Goal: Transaction & Acquisition: Purchase product/service

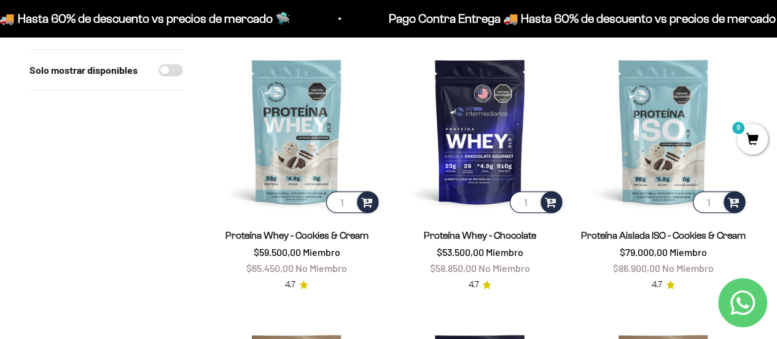
scroll to position [425, 0]
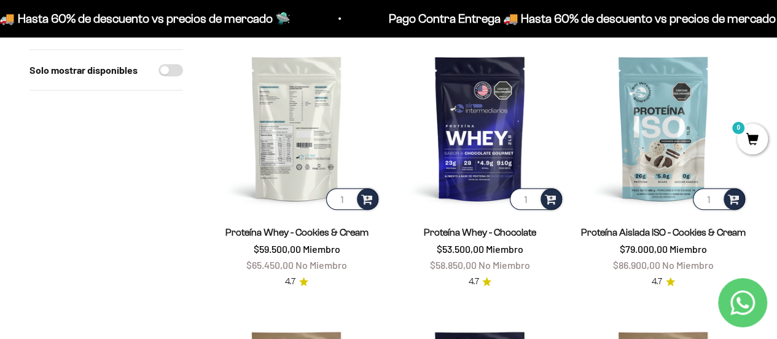
click at [292, 133] on img at bounding box center [297, 128] width 168 height 168
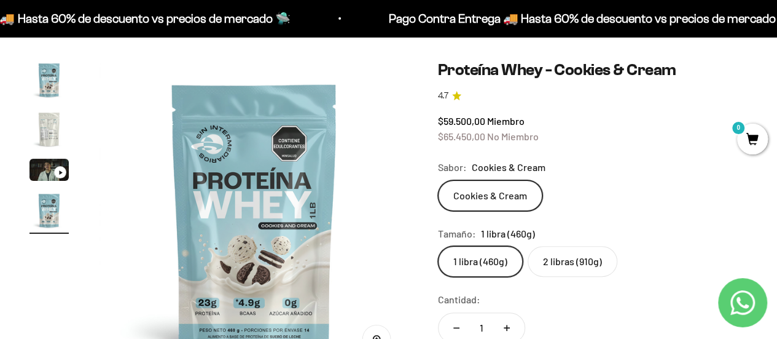
scroll to position [102, 0]
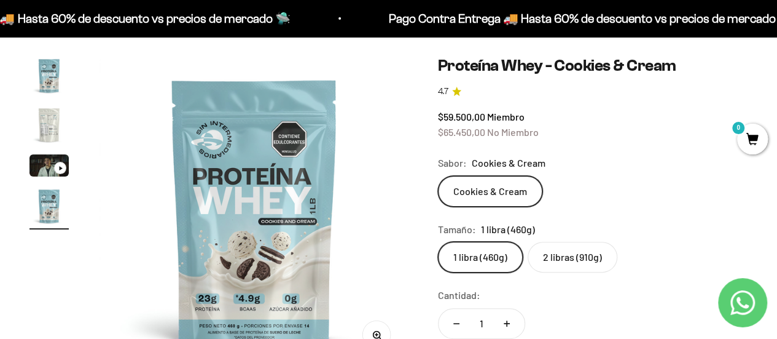
click at [49, 127] on img "Ir al artículo 2" at bounding box center [48, 124] width 39 height 39
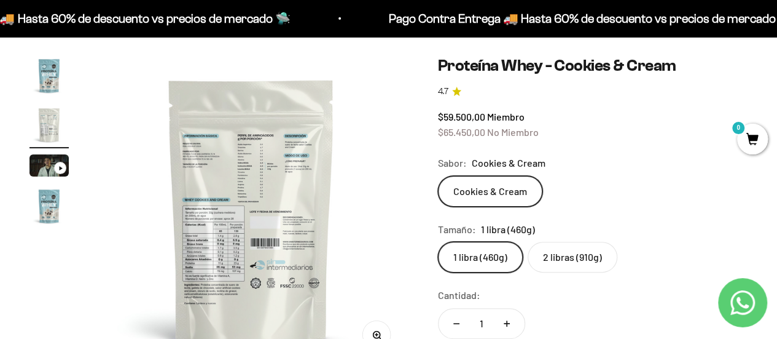
scroll to position [0, 317]
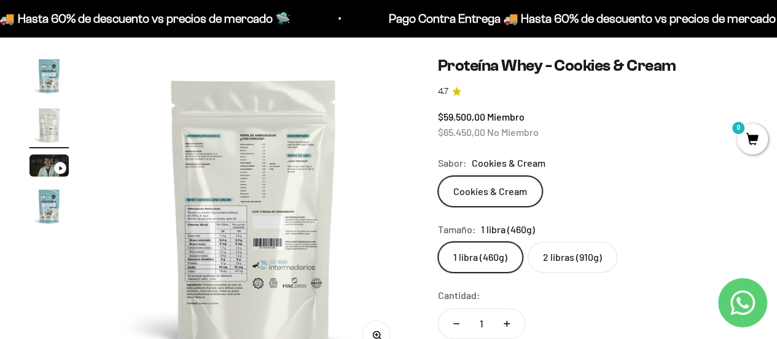
click at [273, 202] on img at bounding box center [254, 211] width 310 height 310
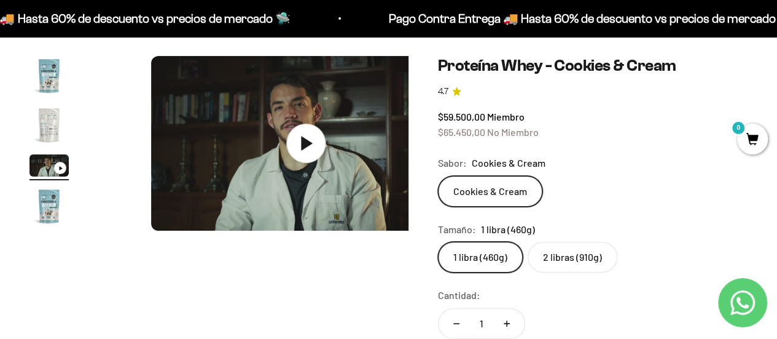
scroll to position [0, 634]
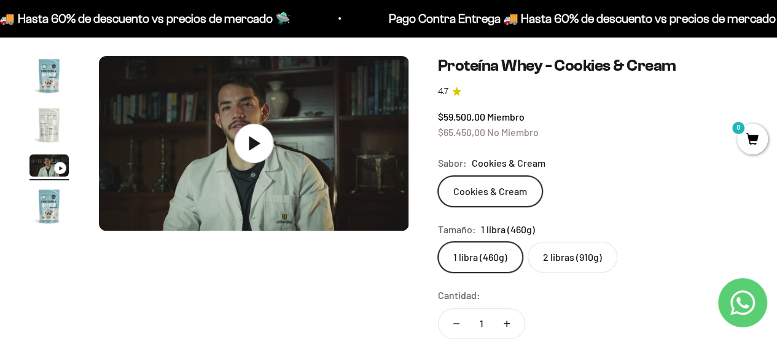
click at [55, 112] on img "Ir al artículo 2" at bounding box center [48, 124] width 39 height 39
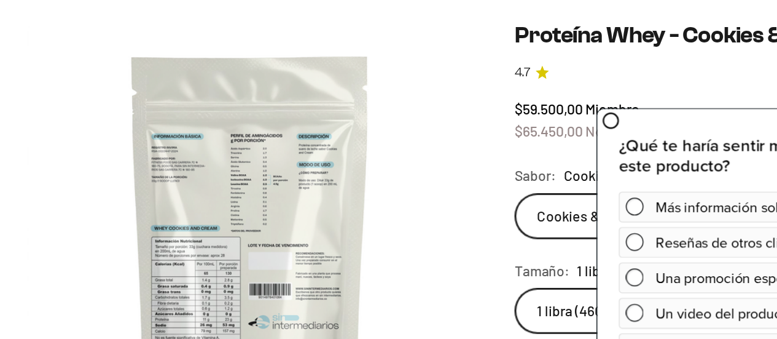
scroll to position [102, 0]
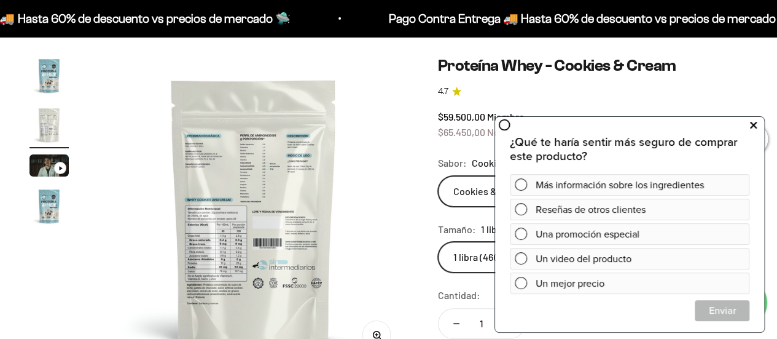
click at [757, 126] on button at bounding box center [753, 125] width 22 height 20
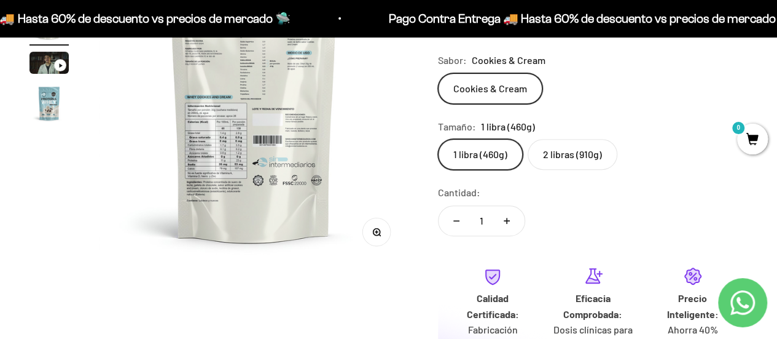
scroll to position [0, 0]
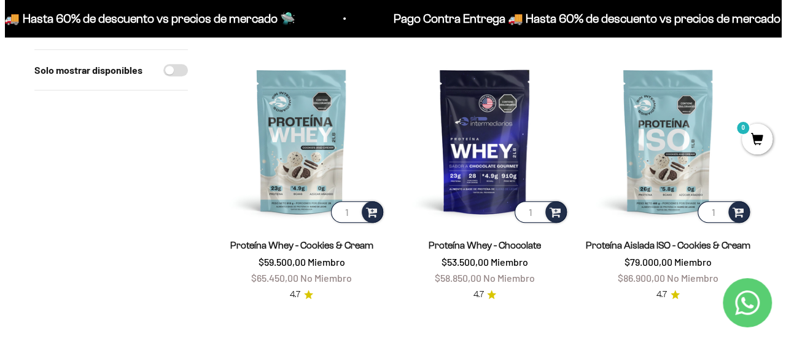
scroll to position [418, 0]
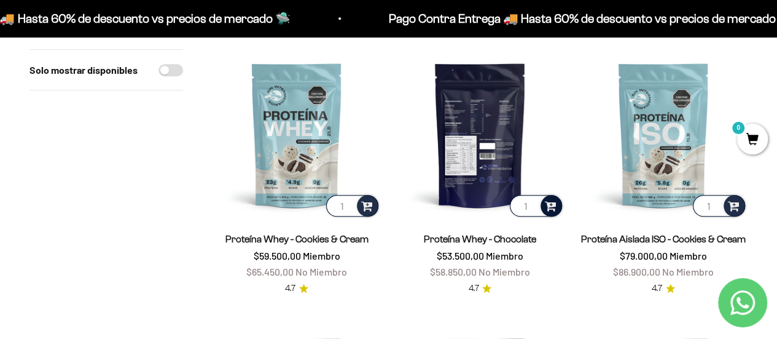
click at [553, 205] on span at bounding box center [551, 205] width 12 height 14
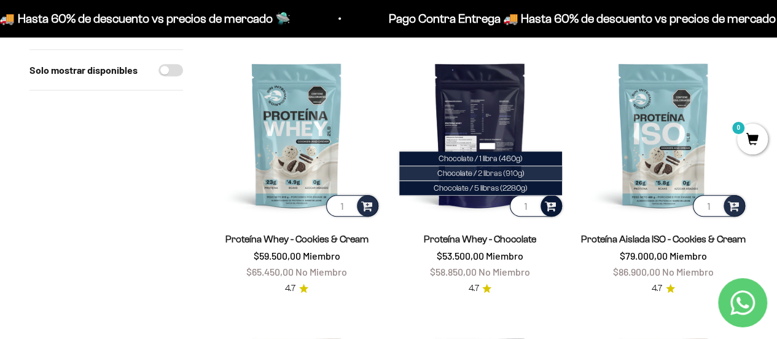
click at [485, 170] on span "Chocolate / 2 libras (910g)" at bounding box center [480, 172] width 87 height 9
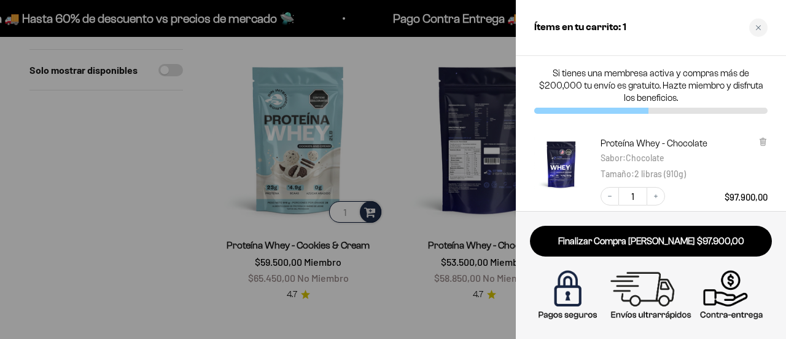
click at [492, 203] on div at bounding box center [393, 169] width 786 height 339
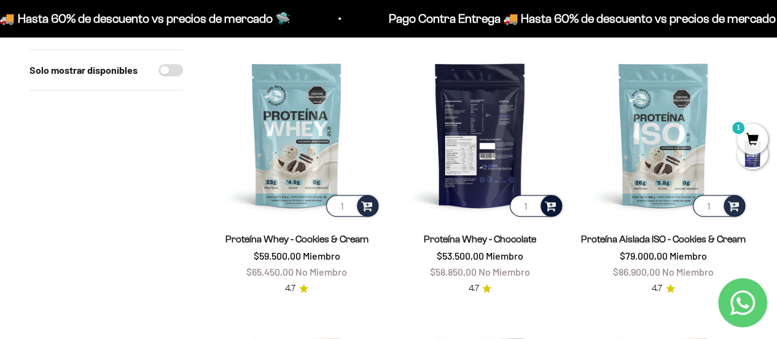
click at [550, 203] on span at bounding box center [551, 205] width 12 height 14
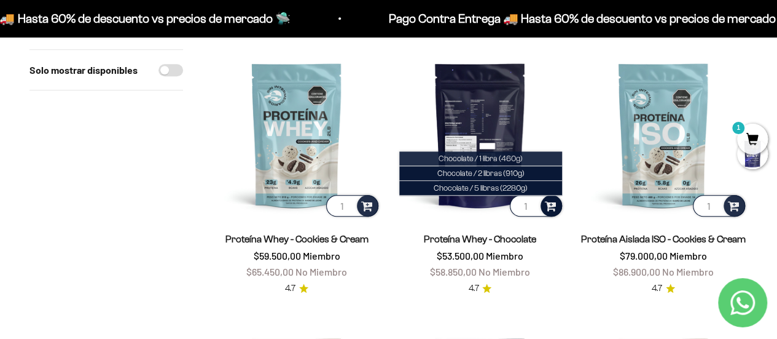
click at [501, 156] on span "Chocolate / 1 libra (460g)" at bounding box center [481, 158] width 84 height 9
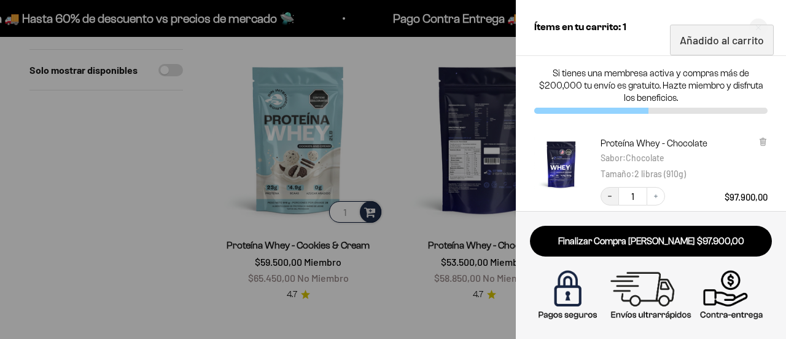
click at [609, 200] on button "Decrease quantity" at bounding box center [610, 196] width 18 height 18
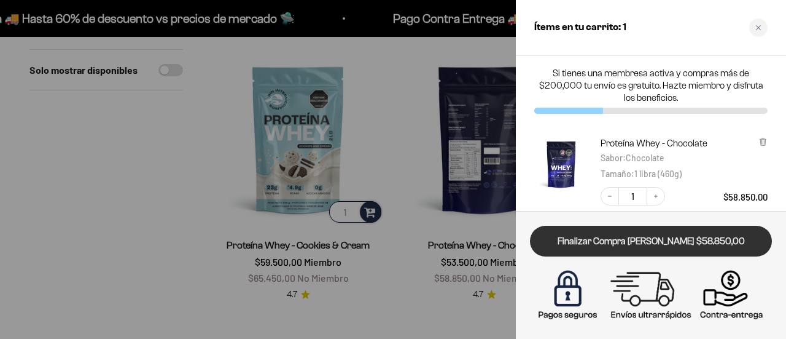
click at [651, 237] on link "Finalizar Compra Segura $58.850,00" at bounding box center [651, 240] width 242 height 31
